Goal: Task Accomplishment & Management: Manage account settings

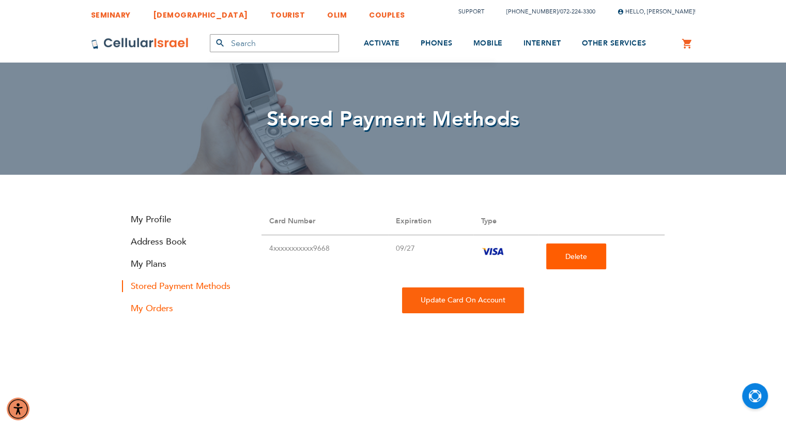
type input "[EMAIL_ADDRESS][DOMAIN_NAME]"
click at [153, 311] on link "My Orders" at bounding box center [184, 308] width 124 height 12
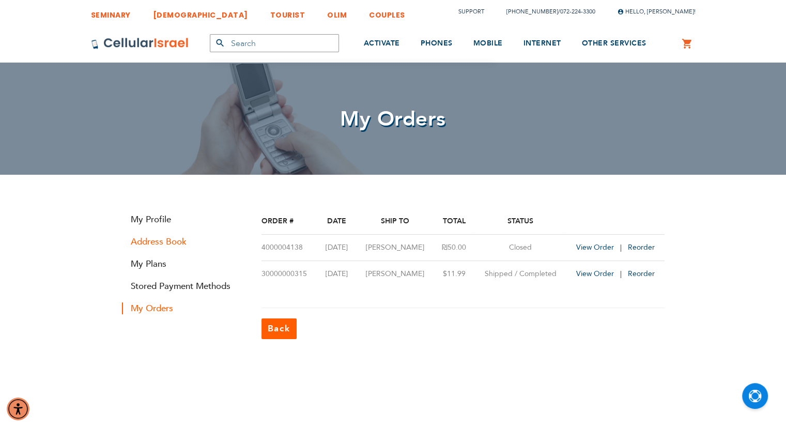
type input "[EMAIL_ADDRESS][DOMAIN_NAME]"
click at [178, 246] on link "Address Book" at bounding box center [184, 242] width 124 height 12
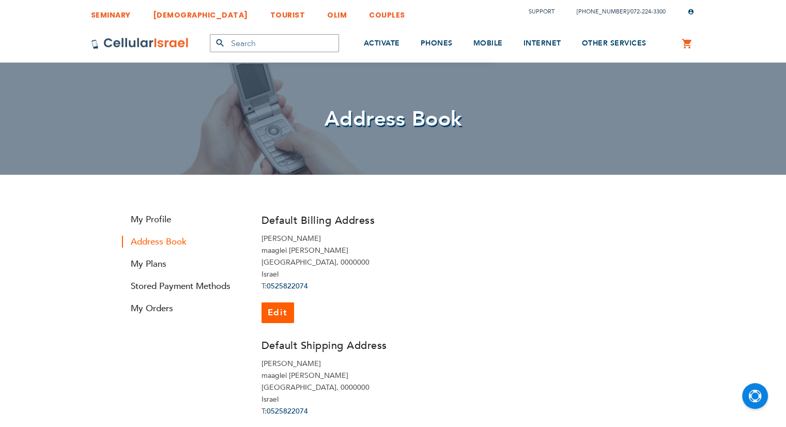
click at [178, 246] on strong "Address Book" at bounding box center [184, 242] width 124 height 12
type input "[EMAIL_ADDRESS][DOMAIN_NAME]"
click at [155, 216] on link "My Profile" at bounding box center [184, 219] width 124 height 12
